Goal: Information Seeking & Learning: Learn about a topic

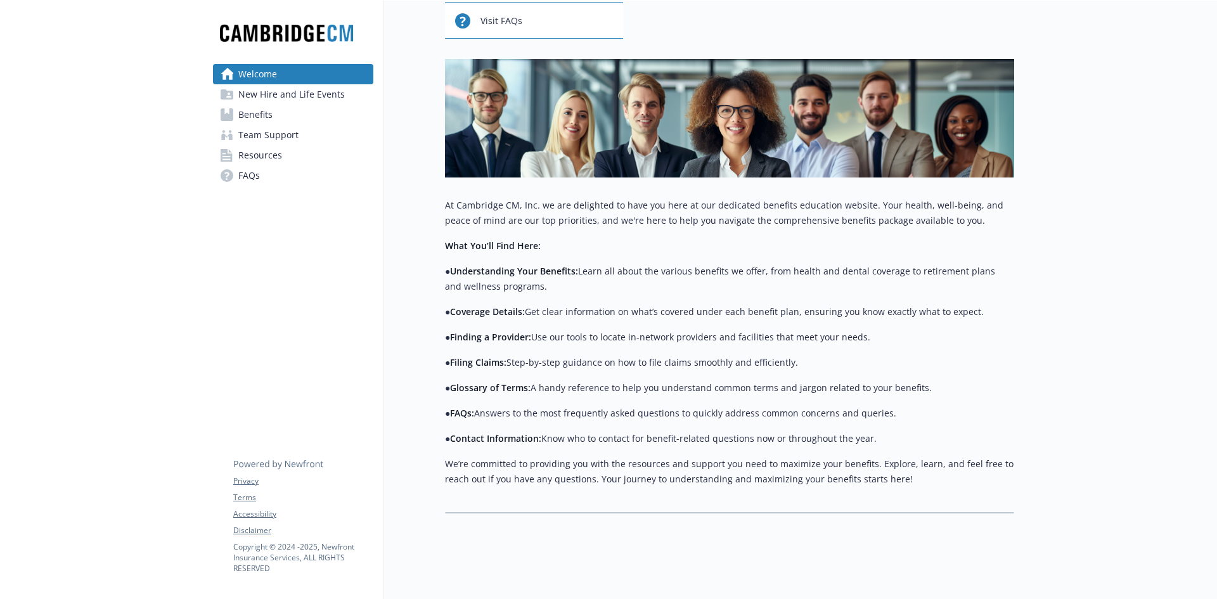
scroll to position [139, 0]
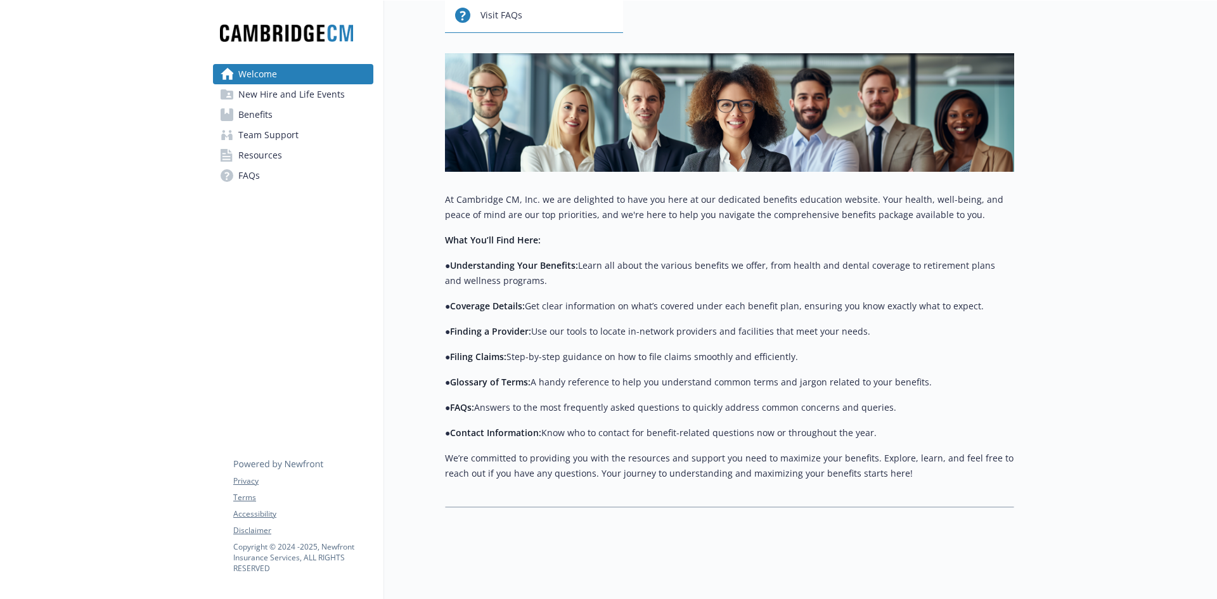
click at [326, 98] on span "New Hire and Life Events" at bounding box center [291, 94] width 106 height 20
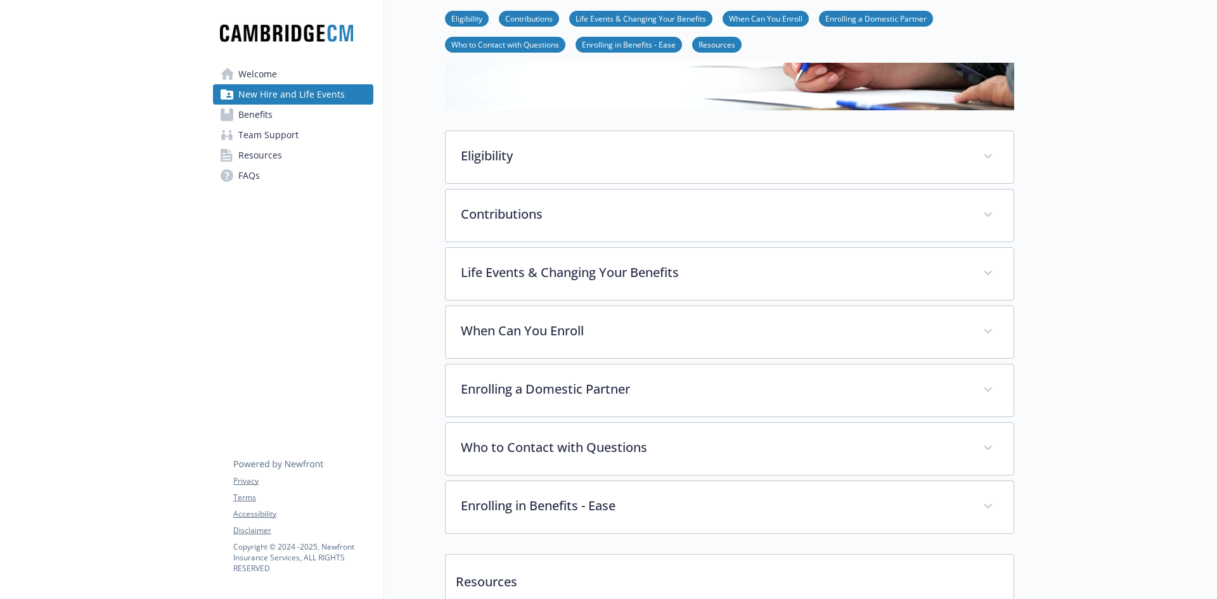
click at [316, 118] on link "Benefits" at bounding box center [293, 115] width 160 height 20
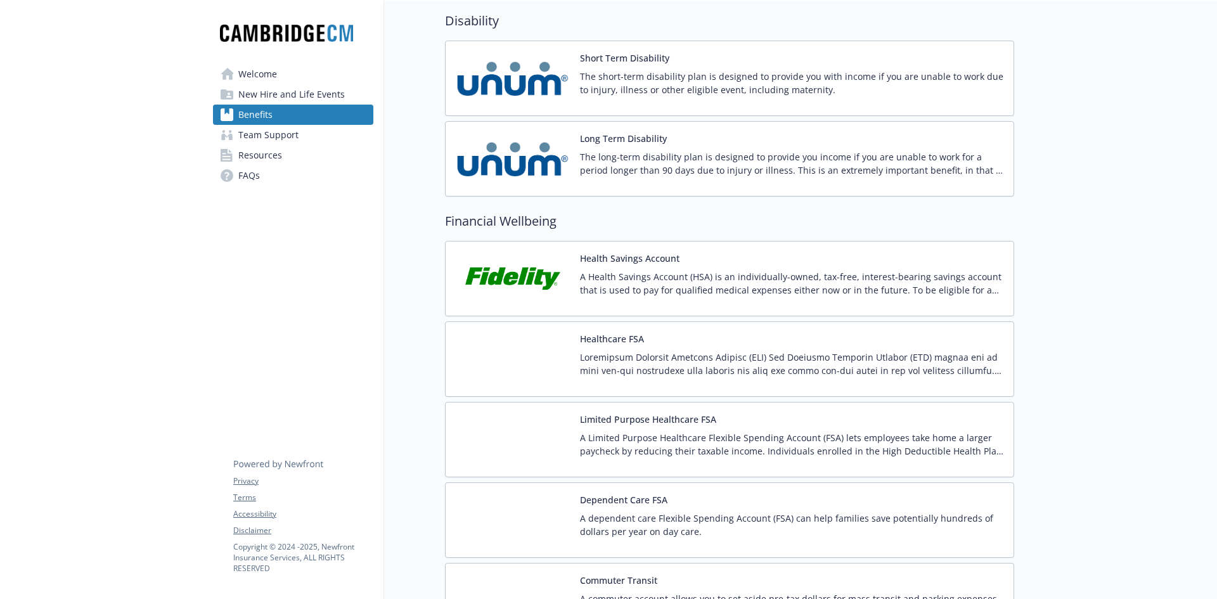
scroll to position [1331, 0]
